Goal: Task Accomplishment & Management: Manage account settings

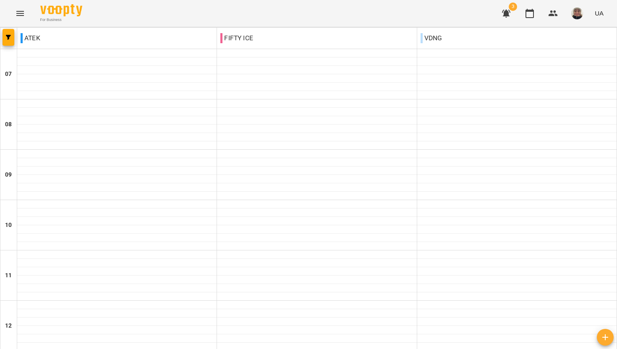
scroll to position [511, 0]
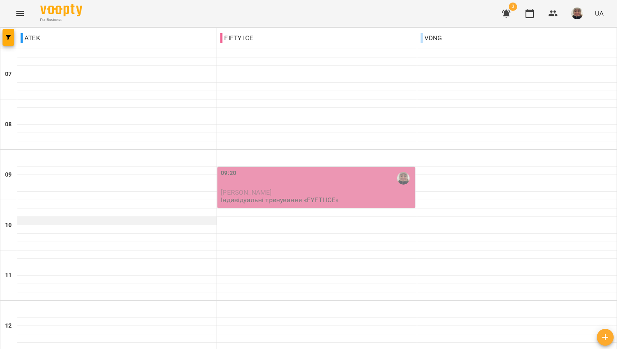
scroll to position [411, 0]
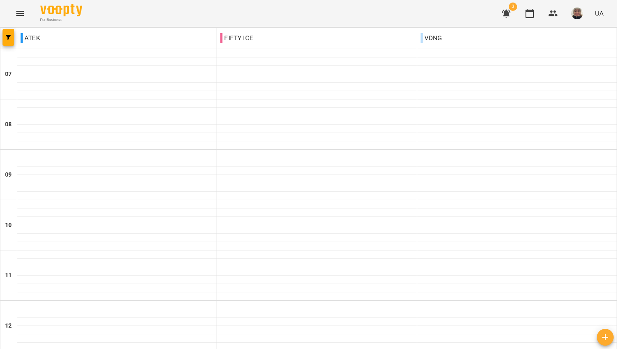
scroll to position [340, 0]
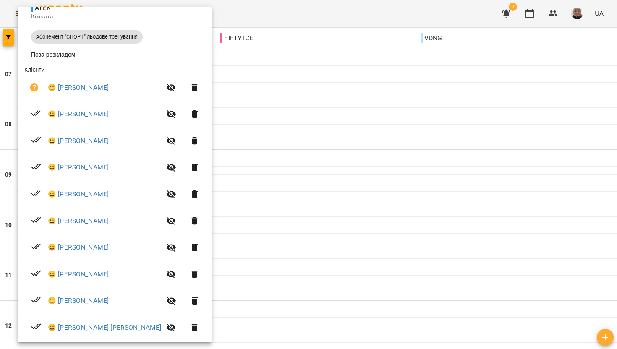
scroll to position [121, 0]
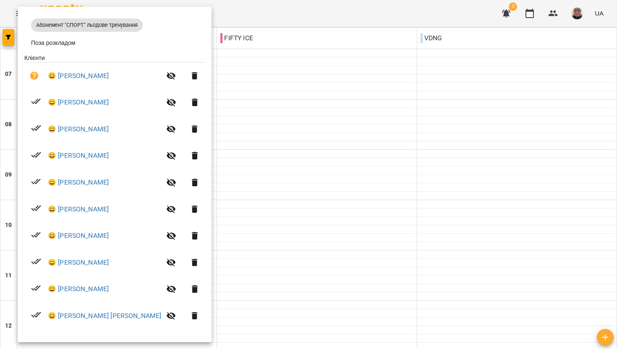
click at [252, 120] on div at bounding box center [308, 174] width 617 height 349
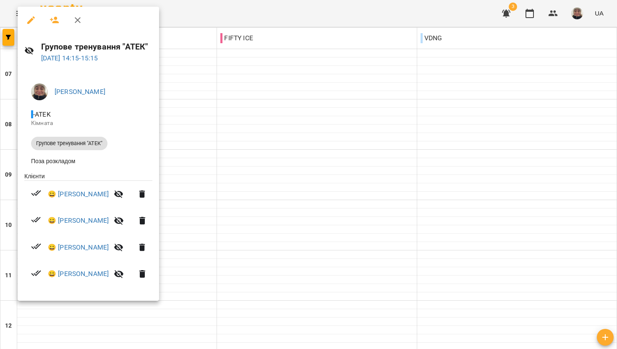
click at [302, 114] on div at bounding box center [308, 174] width 617 height 349
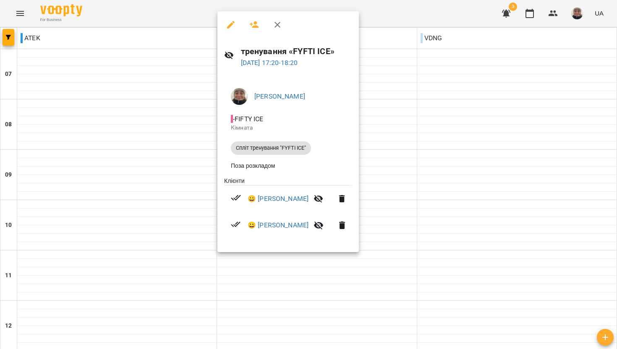
click at [386, 160] on div at bounding box center [308, 174] width 617 height 349
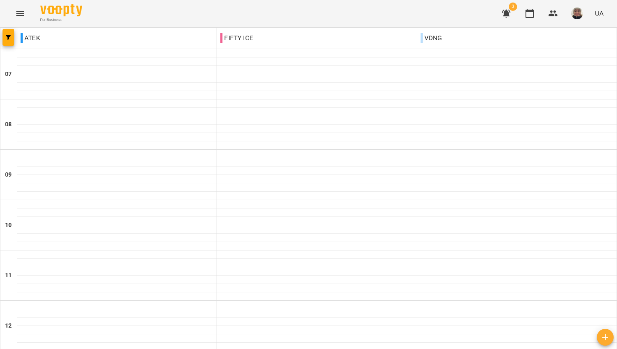
scroll to position [511, 0]
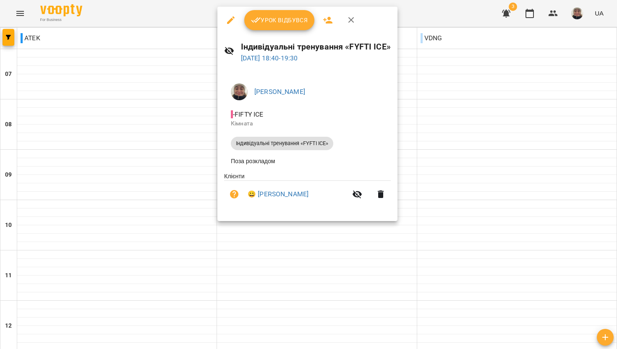
click at [275, 26] on button "Урок відбувся" at bounding box center [279, 20] width 71 height 20
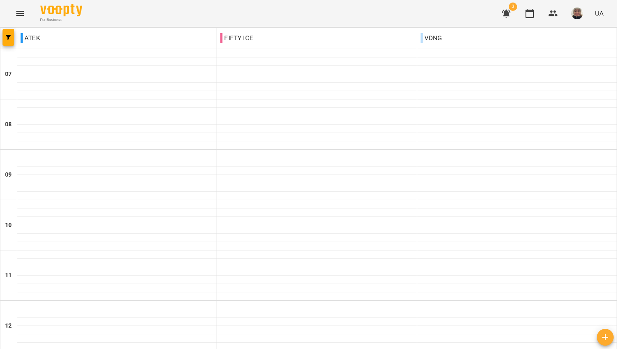
scroll to position [511, 0]
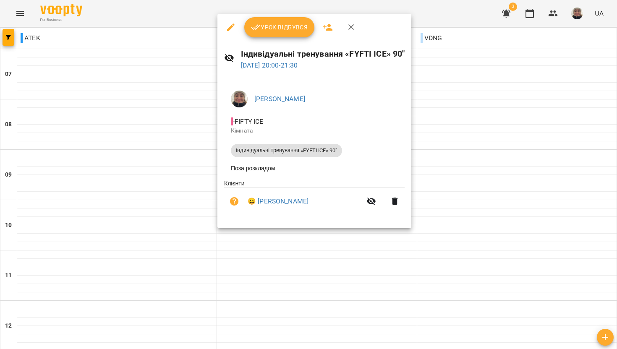
click at [269, 29] on span "Урок відбувся" at bounding box center [279, 27] width 57 height 10
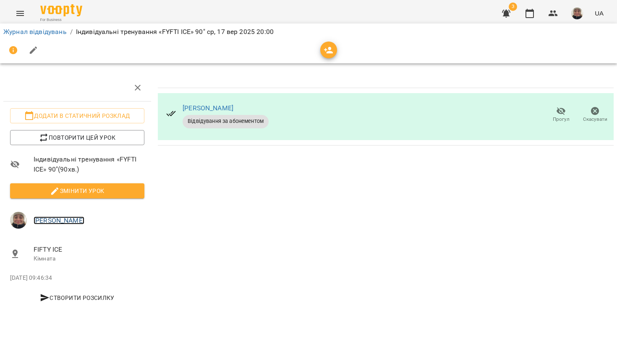
click at [56, 221] on link "[PERSON_NAME]" at bounding box center [59, 221] width 51 height 8
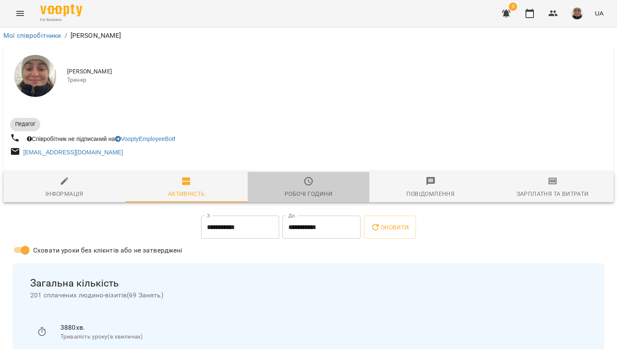
click at [312, 191] on div "Робочі години" at bounding box center [309, 194] width 48 height 10
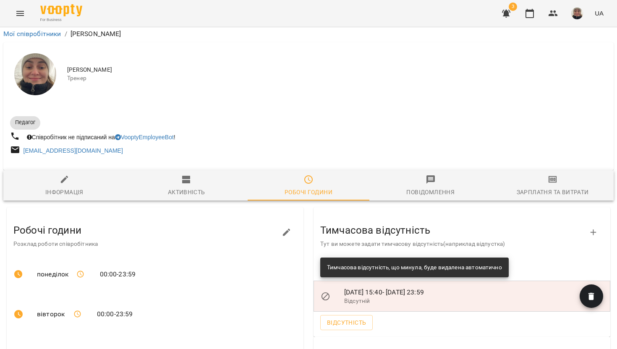
scroll to position [191, 0]
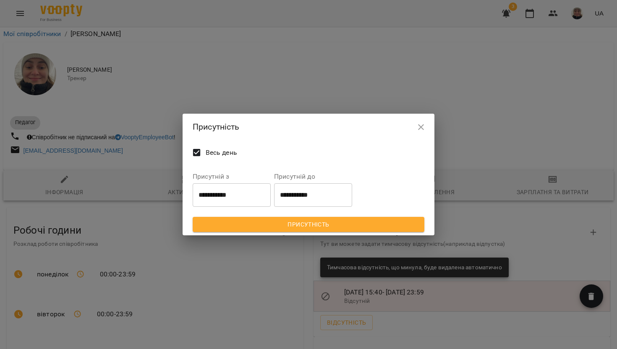
click at [418, 131] on icon "button" at bounding box center [421, 127] width 10 height 10
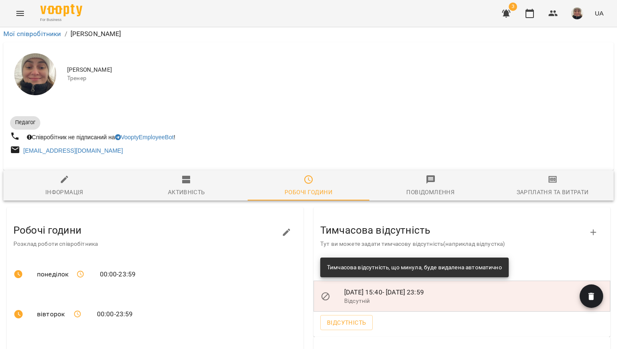
click at [193, 338] on li "00:00 - 23:59" at bounding box center [175, 355] width 241 height 34
click at [283, 227] on icon "button" at bounding box center [287, 232] width 10 height 10
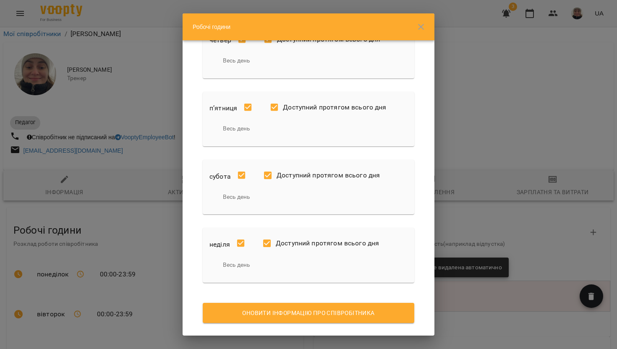
scroll to position [240, 0]
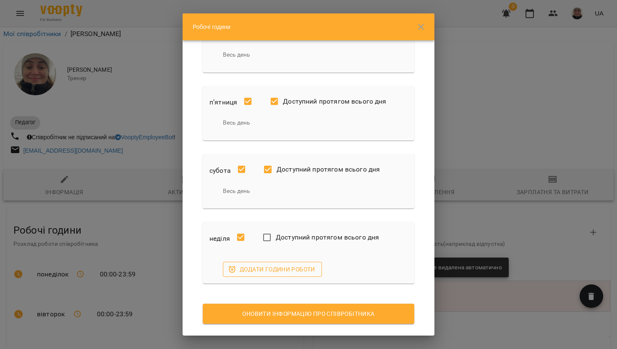
click at [270, 265] on span "Додати години роботи" at bounding box center [273, 269] width 86 height 10
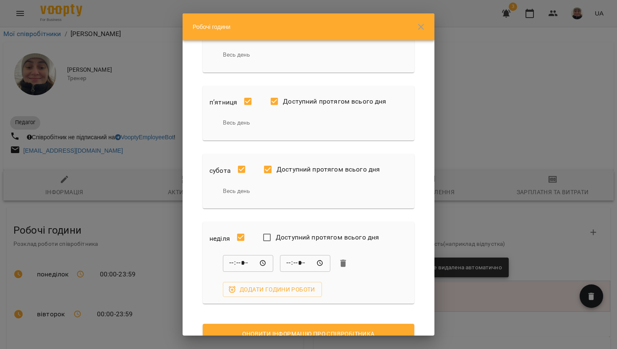
click at [420, 29] on icon "button" at bounding box center [421, 27] width 10 height 10
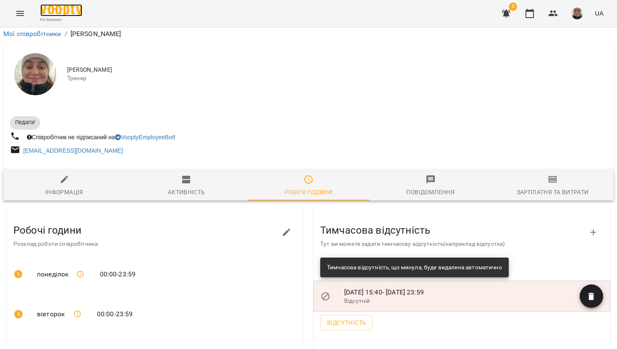
click at [51, 12] on img at bounding box center [61, 10] width 42 height 12
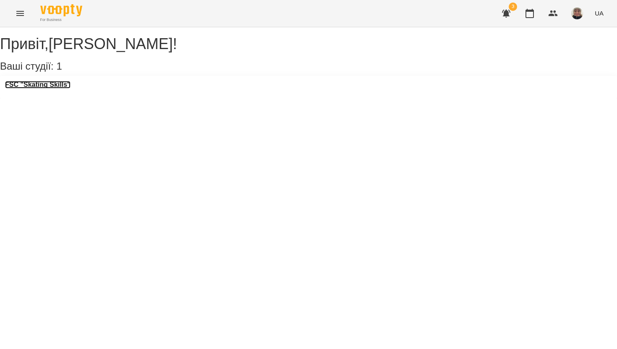
click at [41, 89] on h3 "FSC "Skating Skills"" at bounding box center [37, 85] width 65 height 8
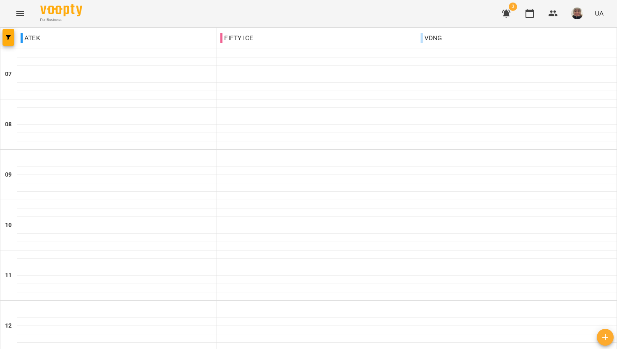
scroll to position [350, 0]
